Goal: Navigation & Orientation: Find specific page/section

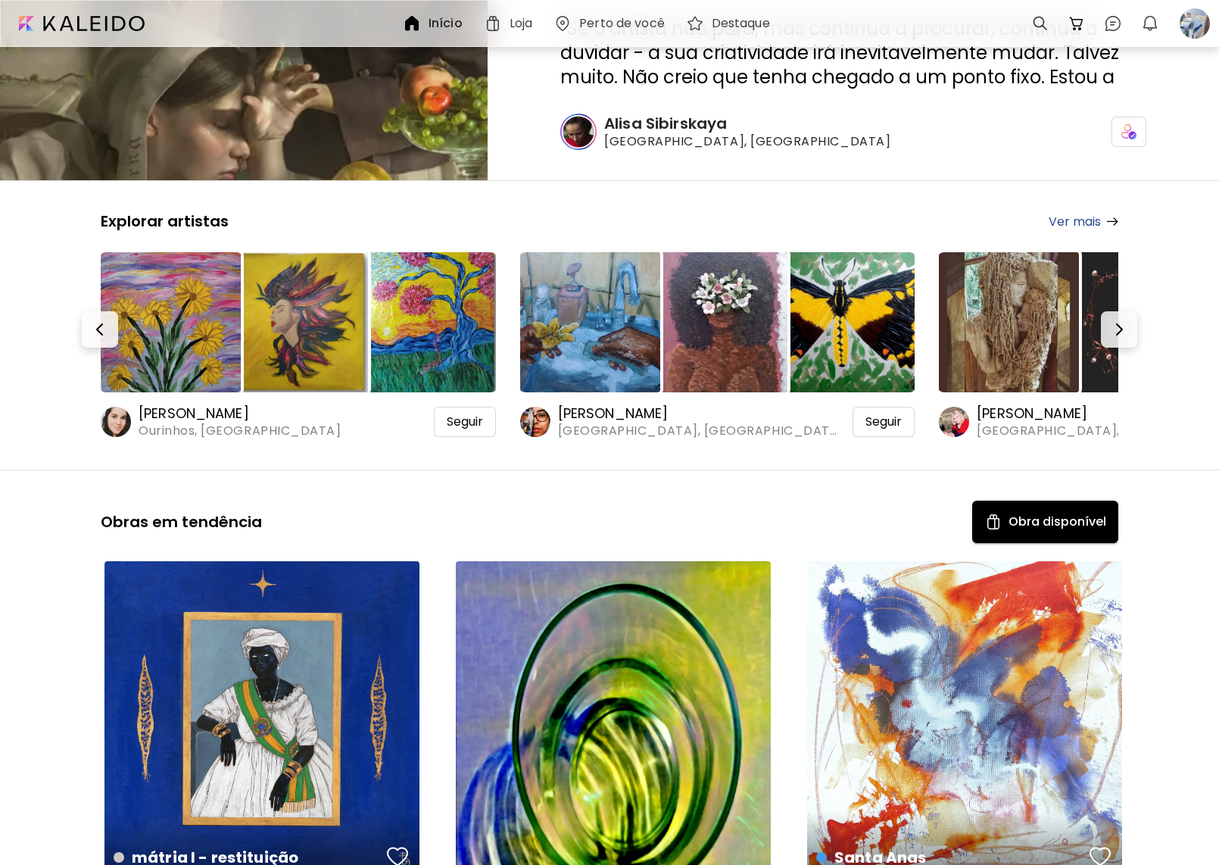
scroll to position [303, 0]
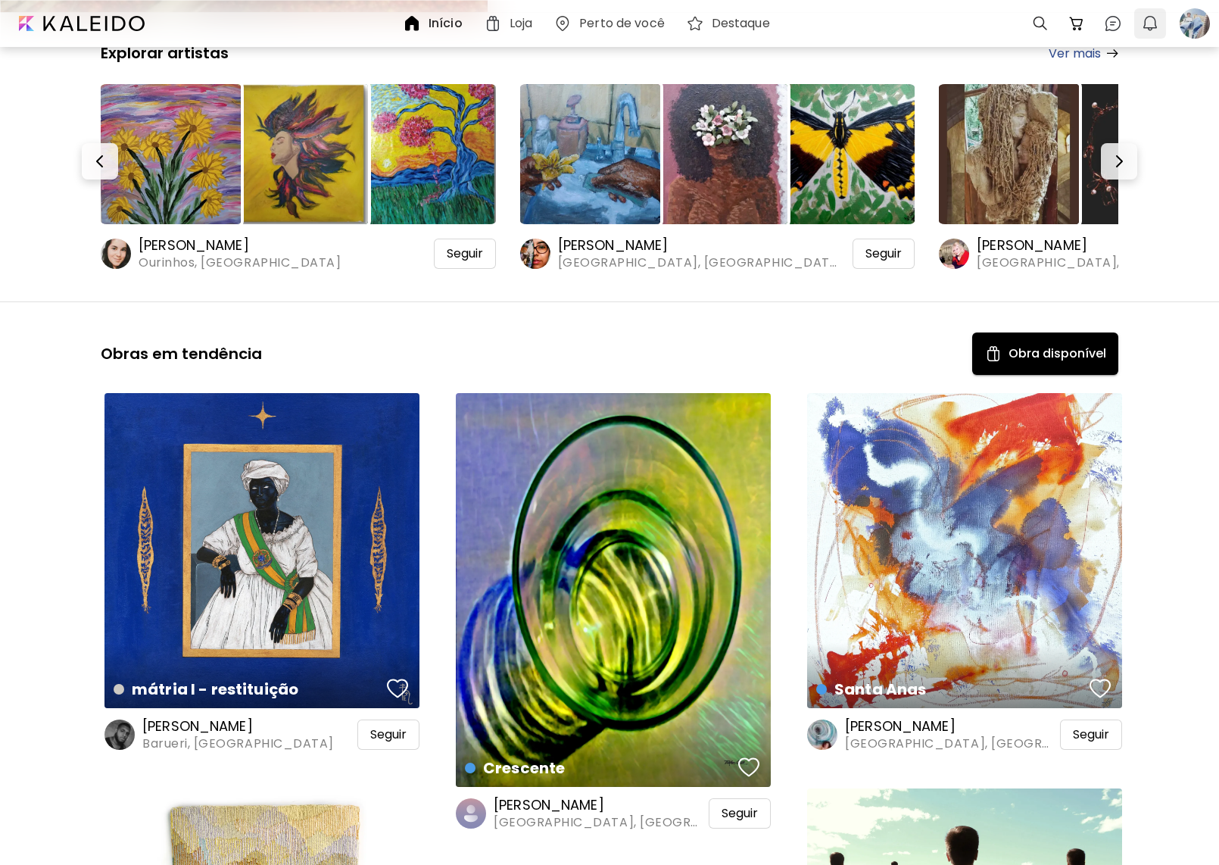
click at [1143, 15] on img "button" at bounding box center [1150, 23] width 18 height 18
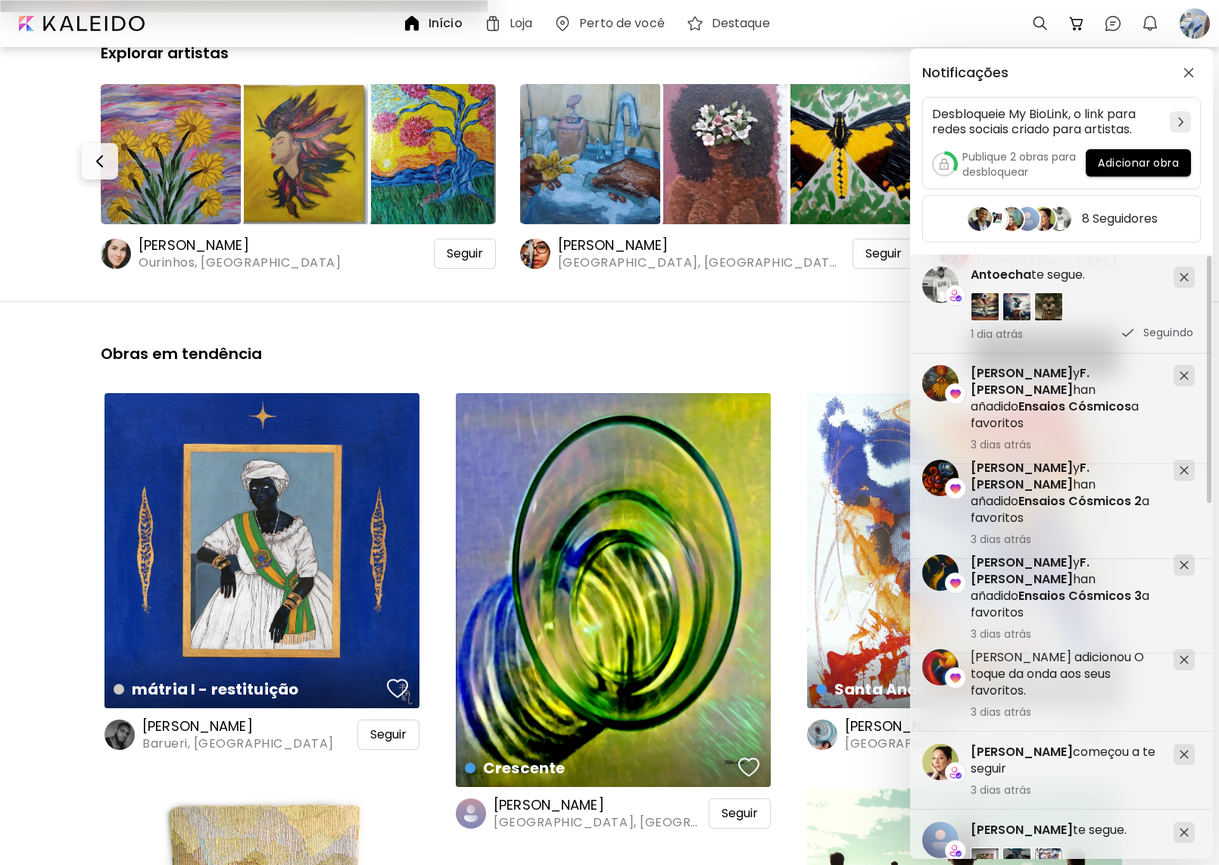
click at [404, 307] on div "Notificações Desbloqueie My BioLink, o link para redes sociais criado para arti…" at bounding box center [609, 432] width 1219 height 865
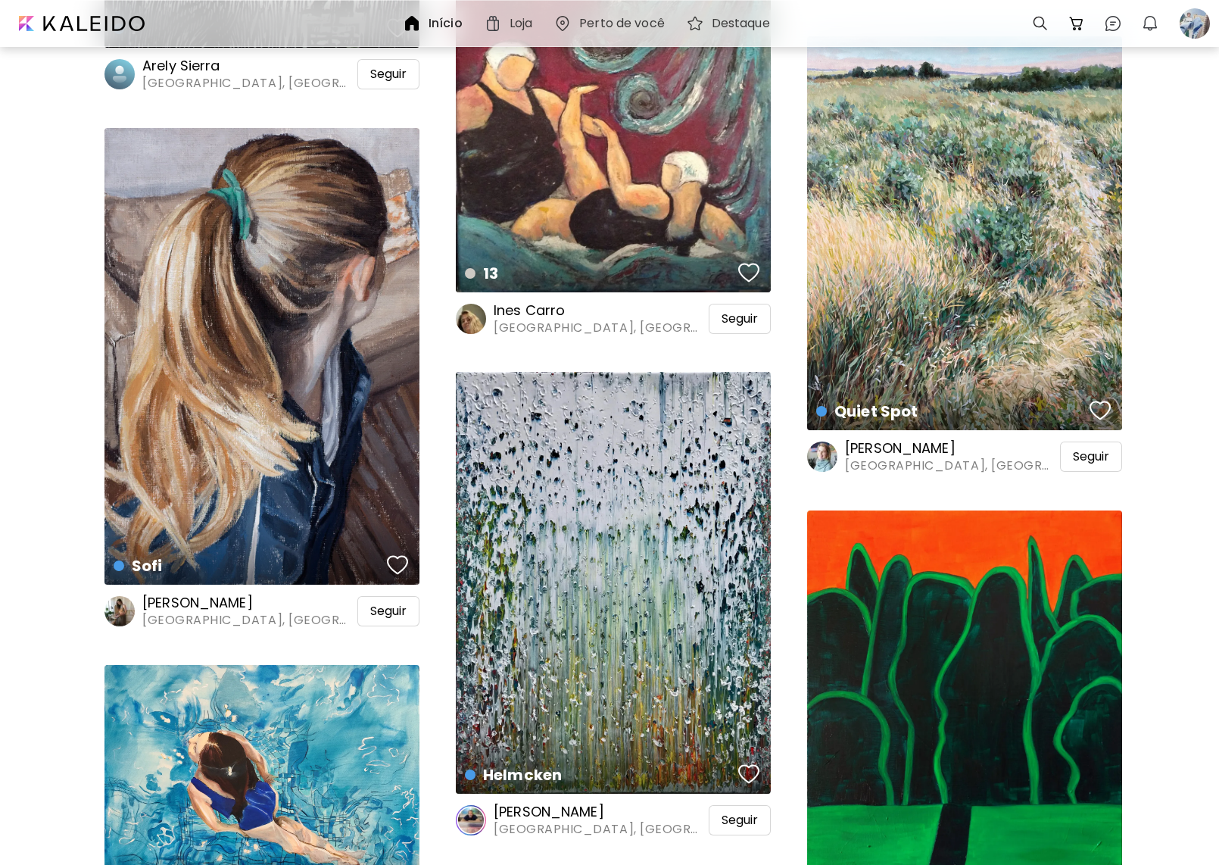
scroll to position [1969, 0]
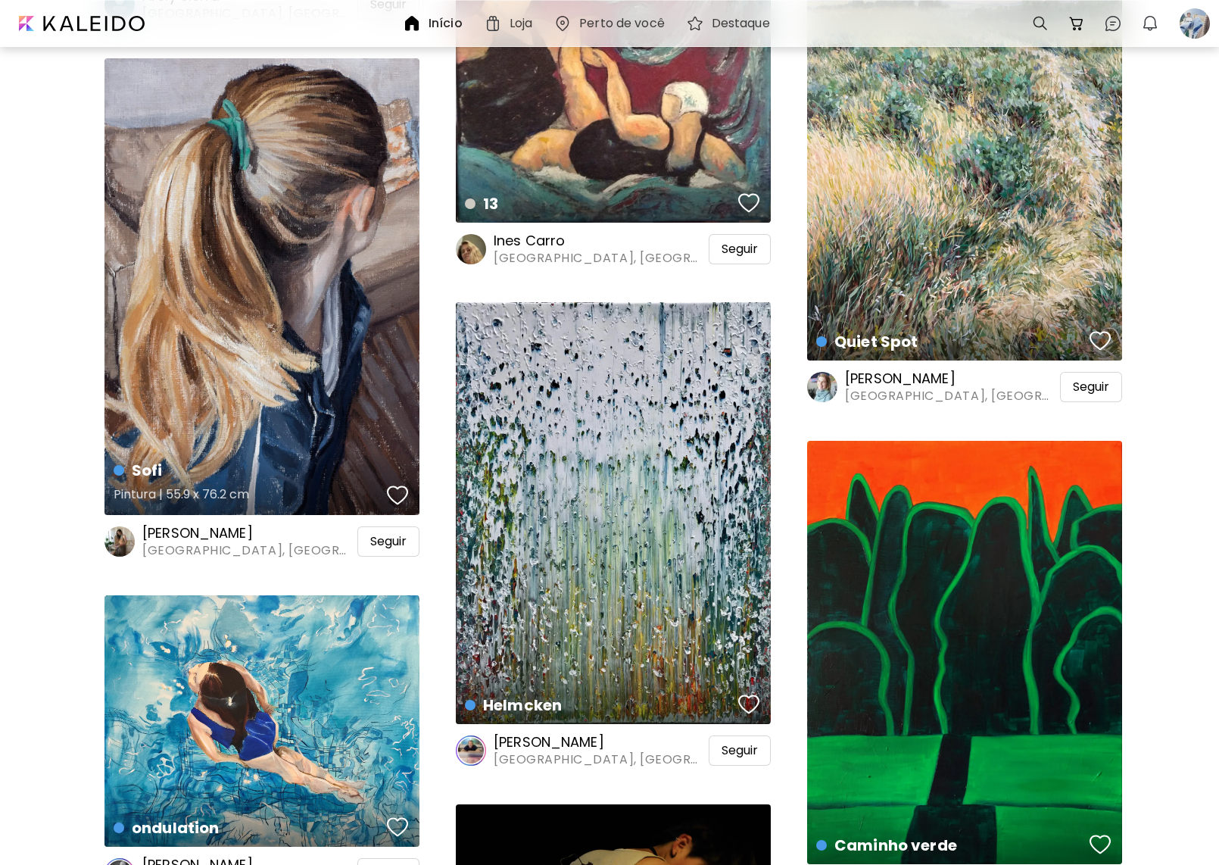
click at [407, 499] on div "button" at bounding box center [397, 495] width 21 height 23
click at [389, 539] on span "Seguir" at bounding box center [388, 541] width 36 height 15
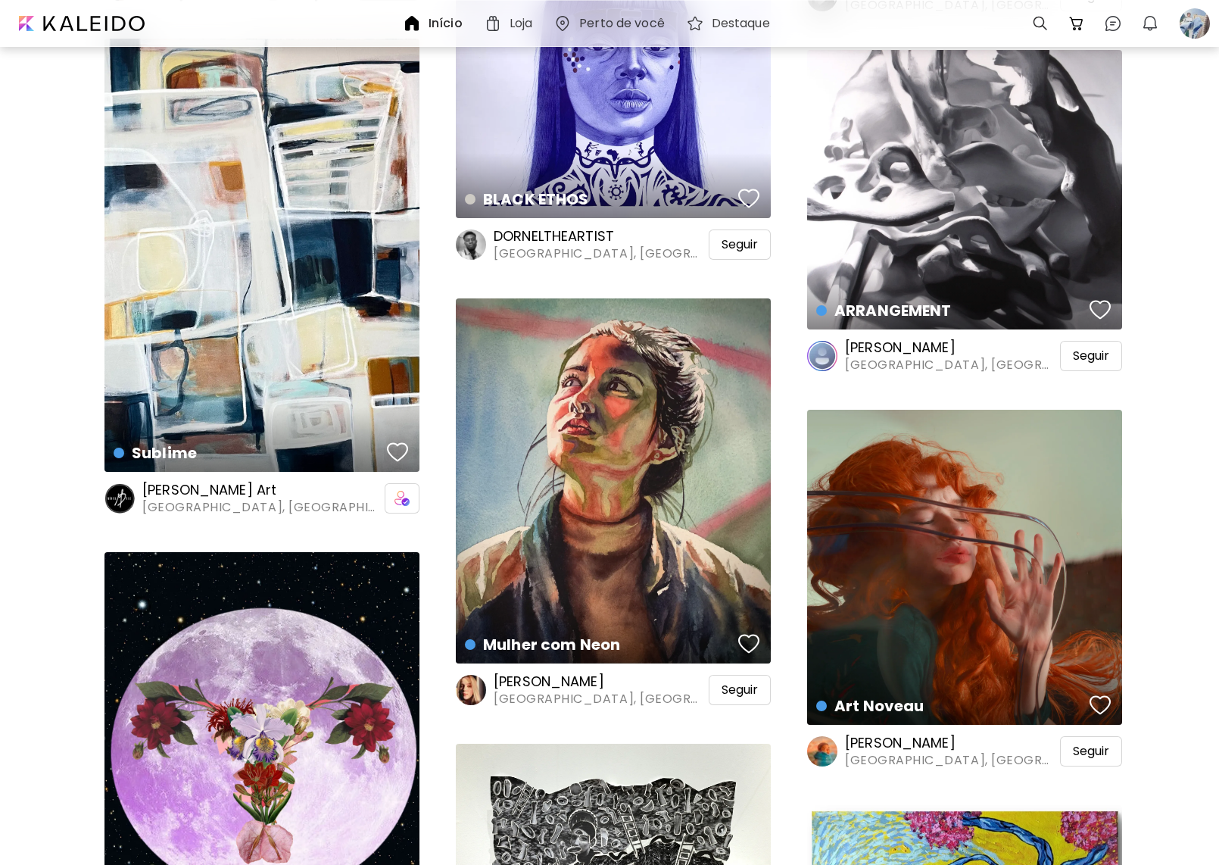
scroll to position [5224, 0]
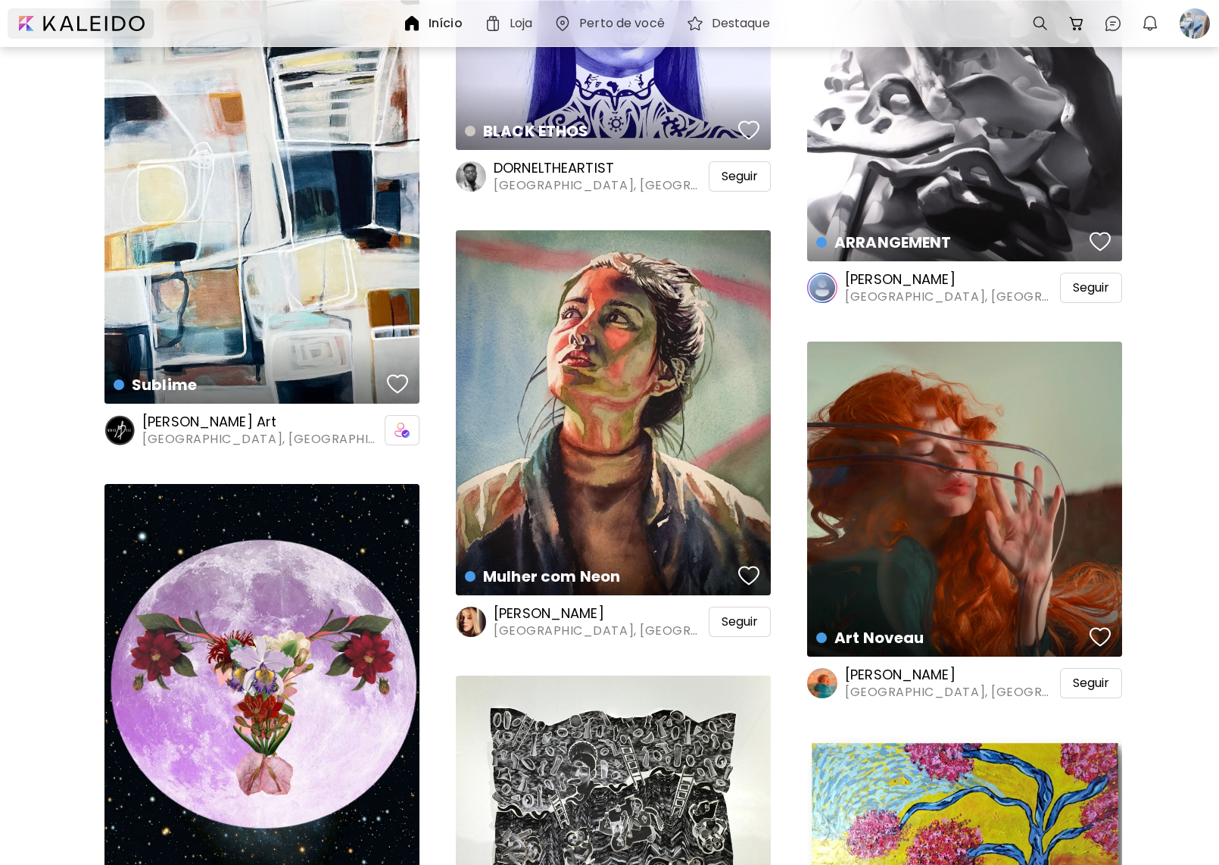
click at [54, 20] on div at bounding box center [81, 23] width 146 height 30
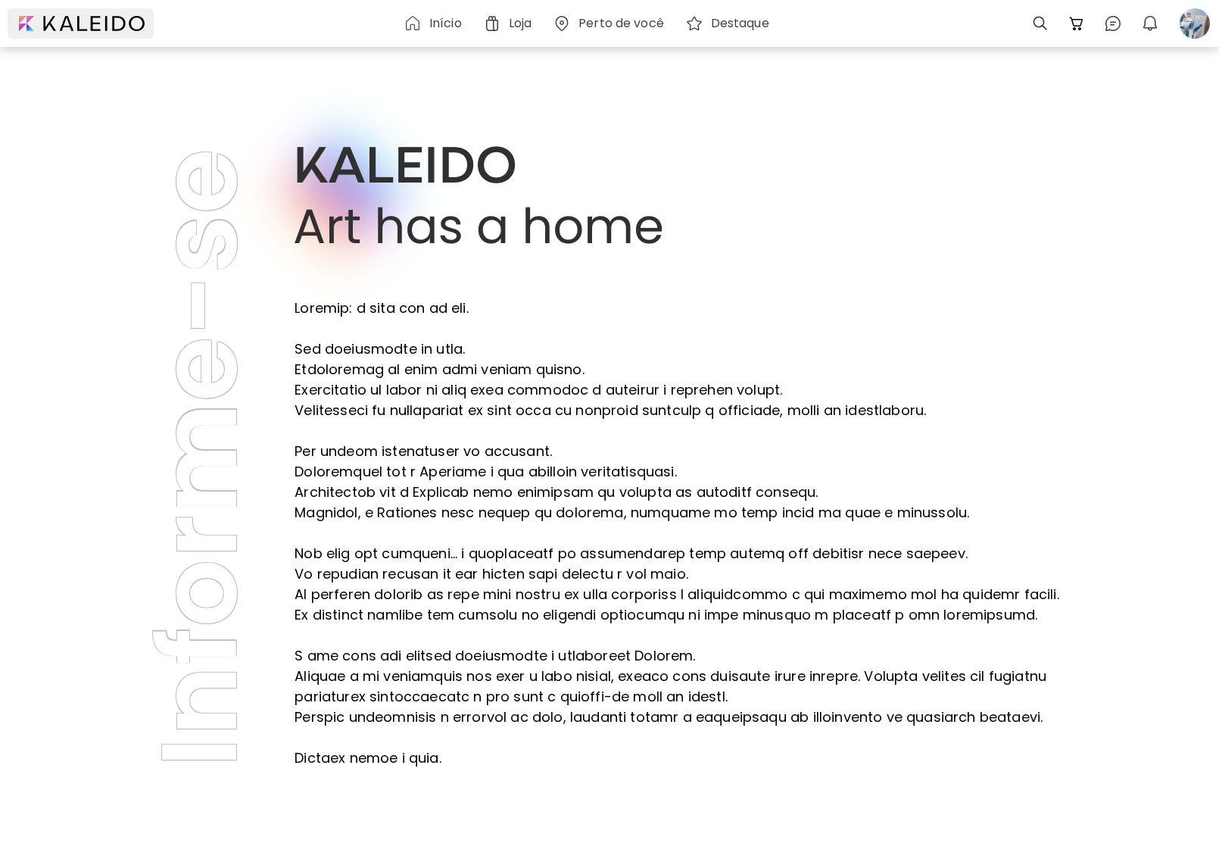
click at [119, 24] on div at bounding box center [81, 23] width 146 height 30
click at [78, 25] on div at bounding box center [81, 23] width 146 height 30
click at [432, 17] on h6 "Início" at bounding box center [445, 23] width 33 height 12
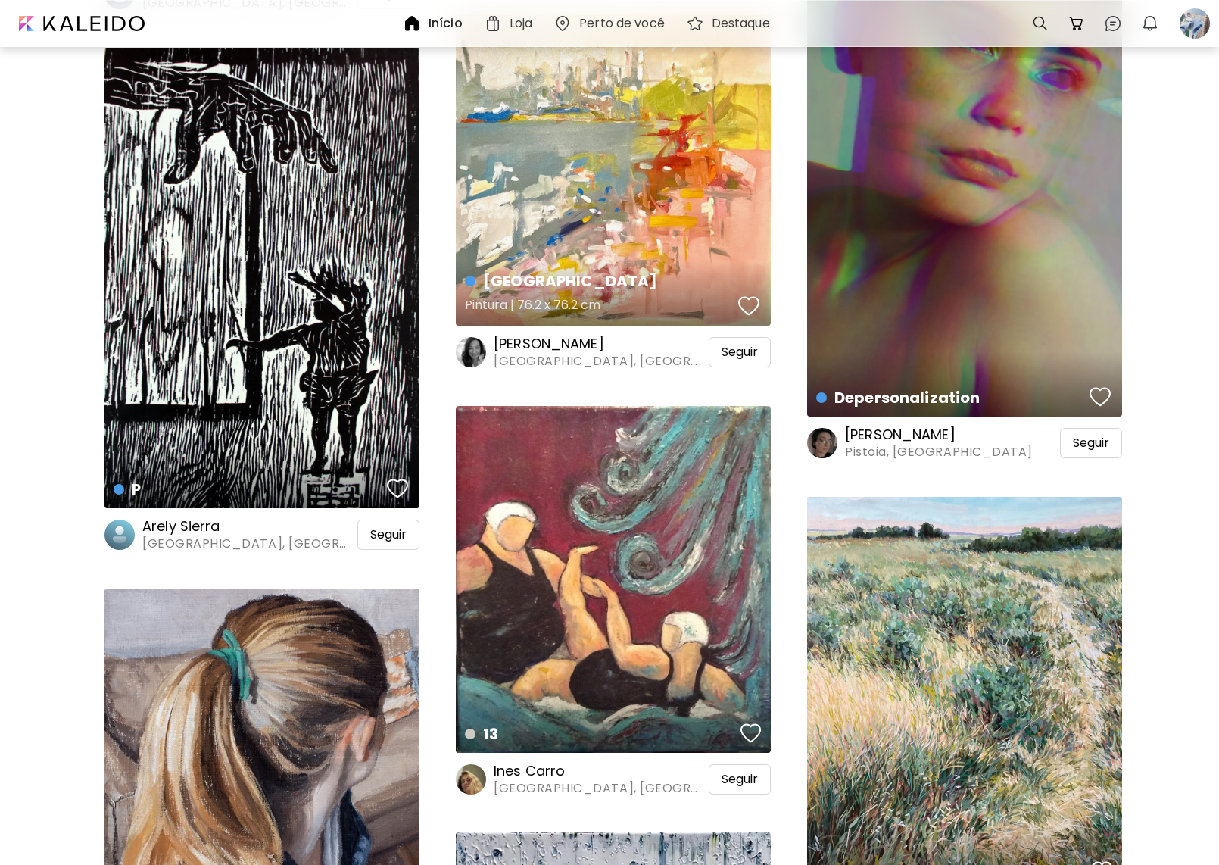
scroll to position [1741, 0]
